Goal: Information Seeking & Learning: Learn about a topic

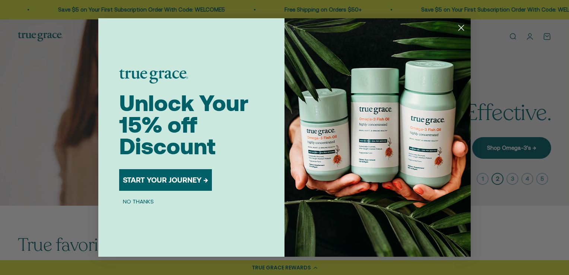
click at [461, 26] on circle "Close dialog" at bounding box center [461, 28] width 12 height 12
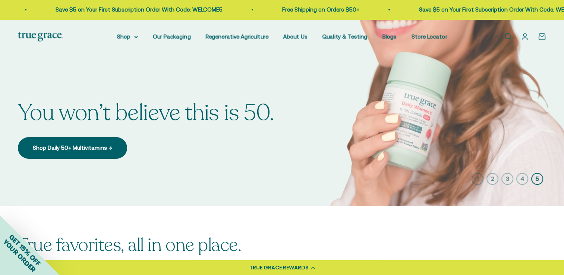
click at [333, 54] on img at bounding box center [282, 112] width 564 height 186
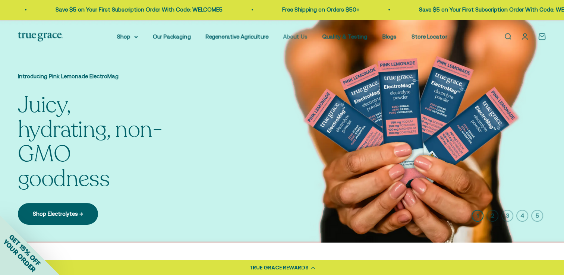
click at [297, 37] on link "About Us" at bounding box center [295, 36] width 24 height 6
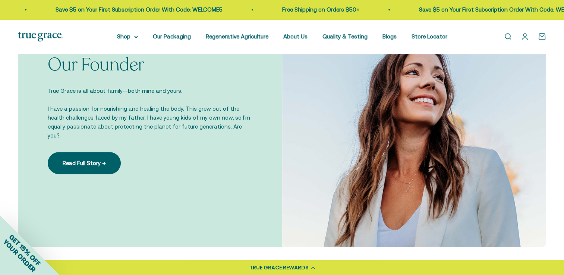
scroll to position [538, 0]
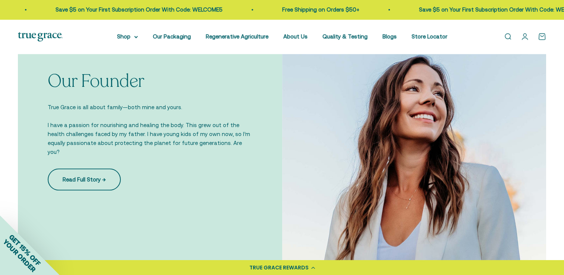
click at [74, 172] on link "Read Full Story →" at bounding box center [84, 179] width 73 height 22
